Goal: Task Accomplishment & Management: Manage account settings

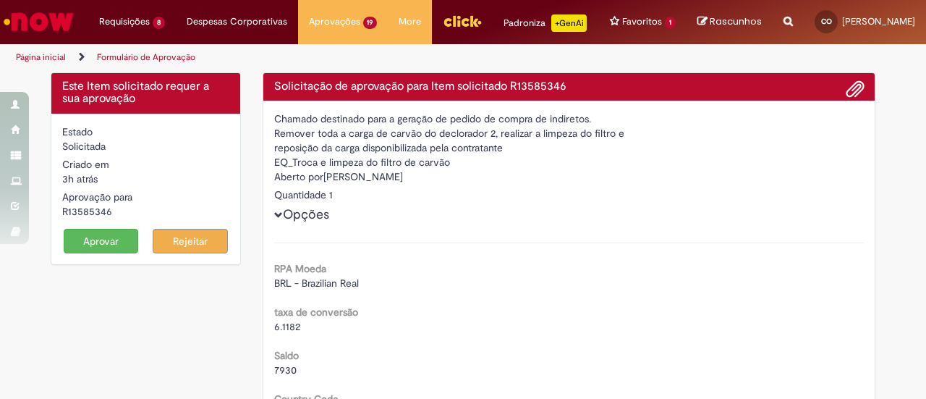
scroll to position [2355, 0]
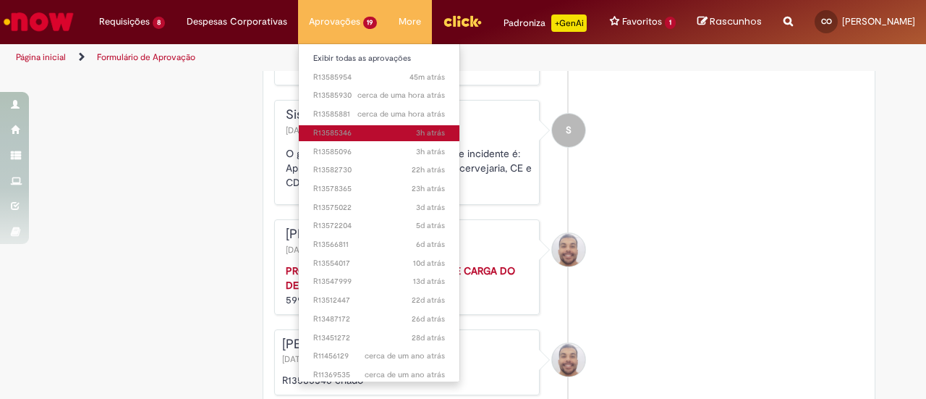
click at [339, 134] on span "3h atrás 3 horas atrás R13585346" at bounding box center [379, 133] width 132 height 12
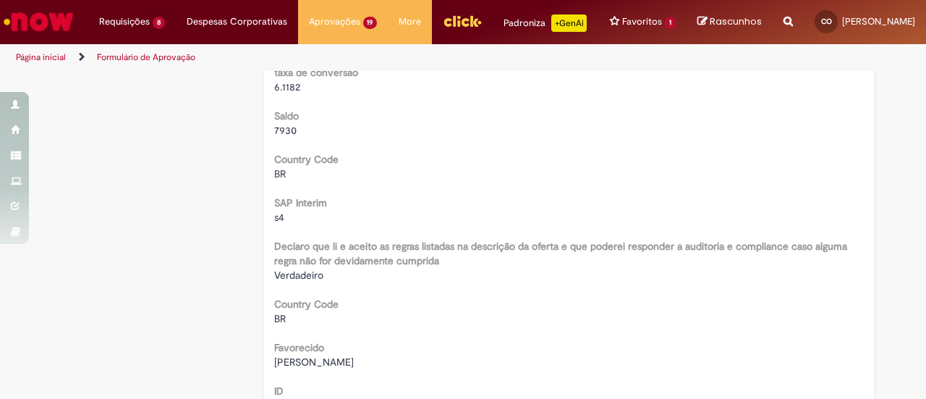
scroll to position [0, 0]
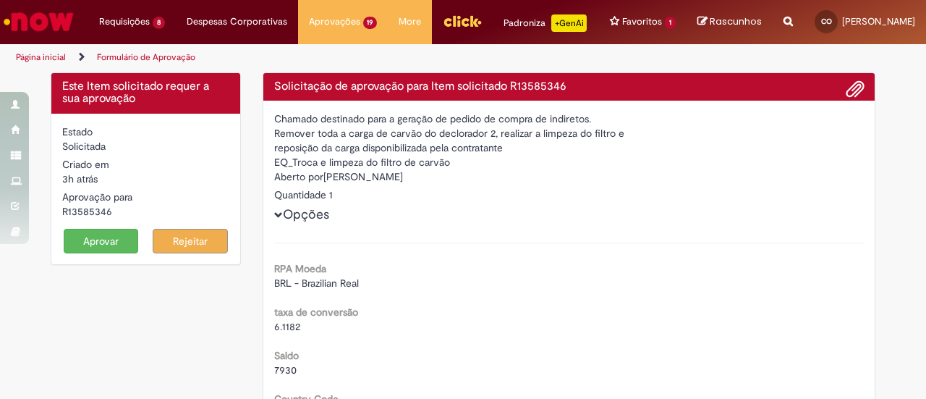
click at [86, 250] on button "Aprovar" at bounding box center [101, 241] width 75 height 25
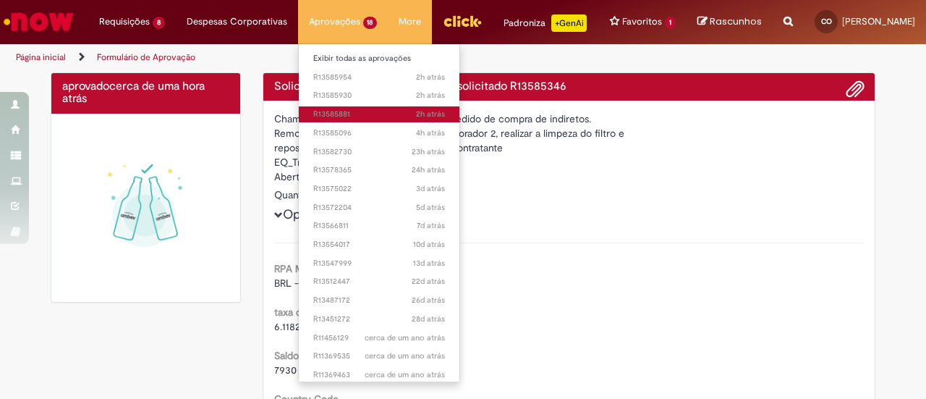
click at [341, 116] on span "2h atrás 2 horas atrás R13585881" at bounding box center [379, 115] width 132 height 12
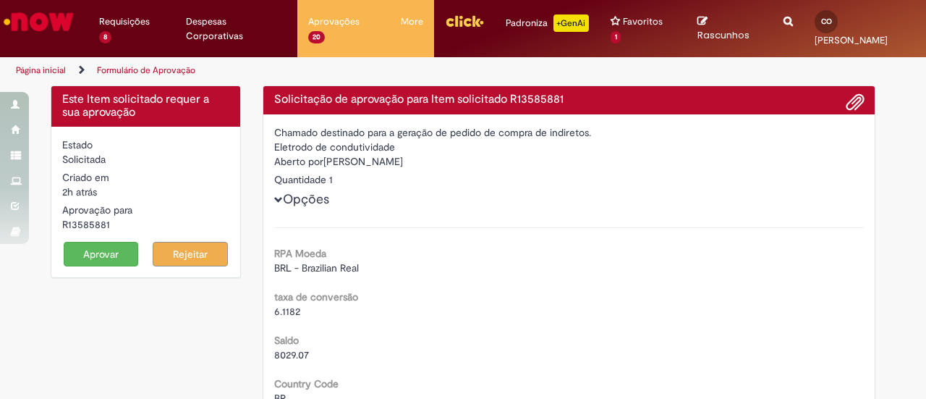
click at [82, 253] on button "Aprovar" at bounding box center [101, 254] width 75 height 25
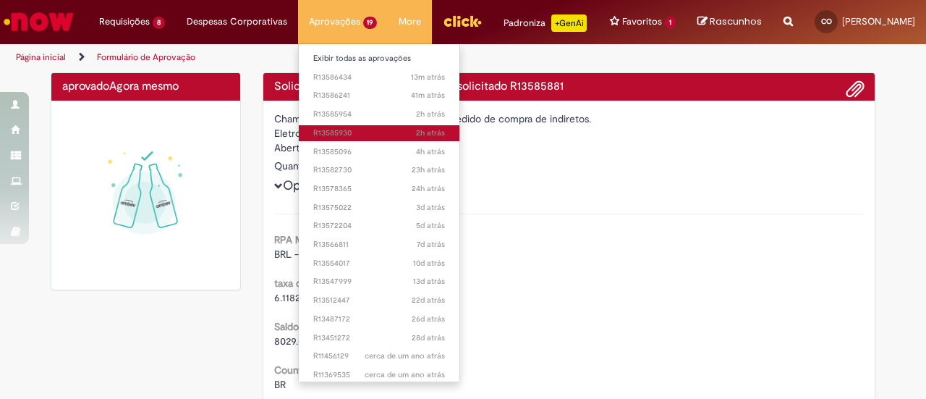
click at [336, 129] on span "2h atrás 2 horas atrás R13585930" at bounding box center [379, 133] width 132 height 12
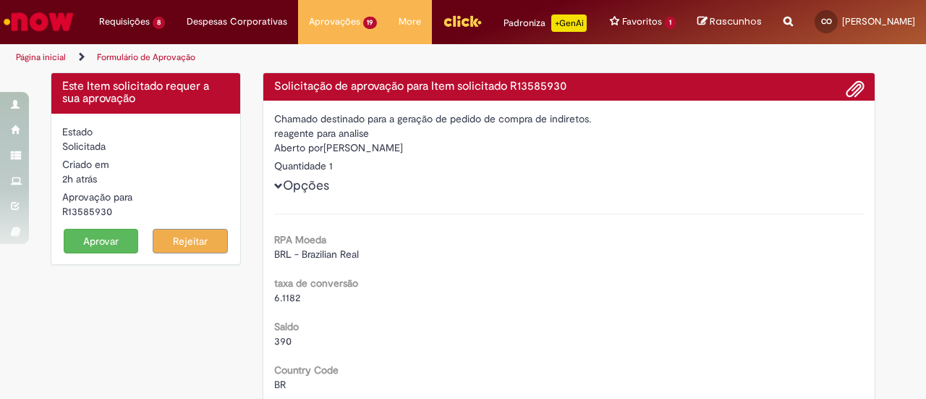
click at [84, 253] on button "Aprovar" at bounding box center [101, 241] width 75 height 25
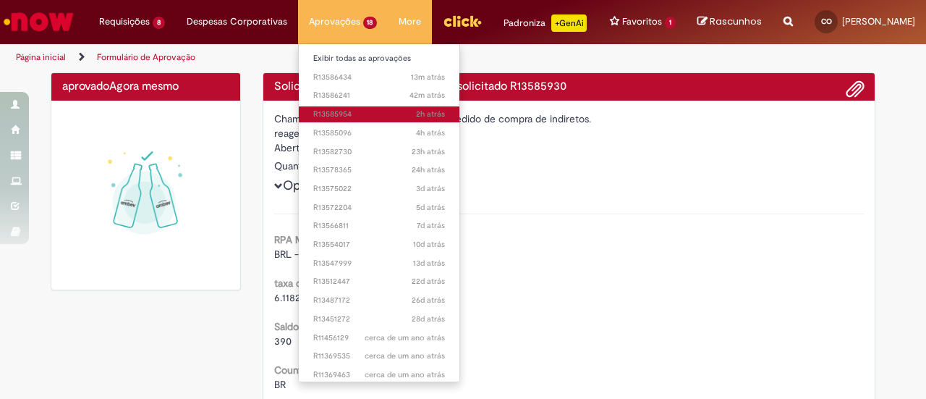
click at [325, 111] on span "2h atrás 2 horas atrás R13585954" at bounding box center [379, 115] width 132 height 12
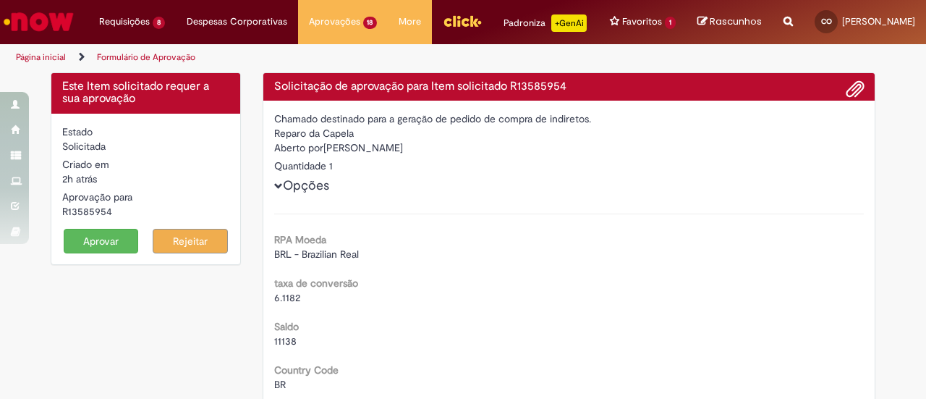
click at [90, 245] on button "Aprovar" at bounding box center [101, 241] width 75 height 25
